Goal: Navigation & Orientation: Find specific page/section

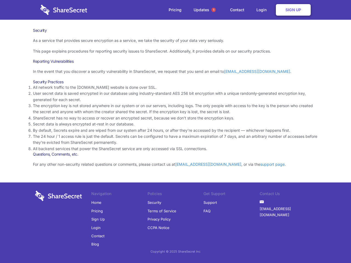
click at [175, 132] on li "By default, Secrets expire and are wiped from our system after 24 hours, or aft…" at bounding box center [175, 130] width 285 height 6
click at [214, 10] on span "1" at bounding box center [213, 10] width 4 height 4
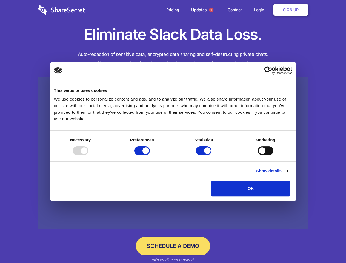
click at [88, 155] on div at bounding box center [81, 150] width 16 height 9
click at [150, 155] on input "Preferences" at bounding box center [142, 150] width 16 height 9
checkbox input "false"
click at [205, 155] on input "Statistics" at bounding box center [204, 150] width 16 height 9
checkbox input "false"
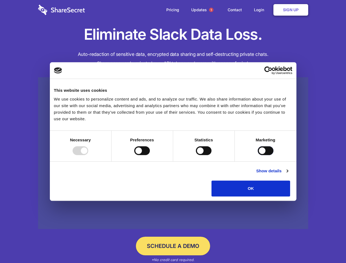
click at [258, 155] on input "Marketing" at bounding box center [266, 150] width 16 height 9
checkbox input "true"
click at [288, 174] on link "Show details" at bounding box center [272, 171] width 32 height 7
